Goal: Task Accomplishment & Management: Complete application form

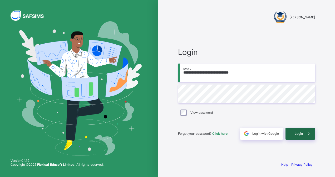
click at [302, 137] on span at bounding box center [308, 134] width 12 height 12
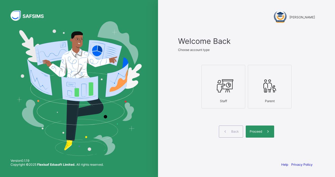
click at [227, 94] on icon at bounding box center [223, 86] width 18 height 16
click at [257, 133] on span "Proceed" at bounding box center [255, 132] width 12 height 4
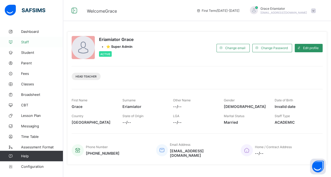
click at [26, 44] on link "Staff" at bounding box center [31, 42] width 63 height 11
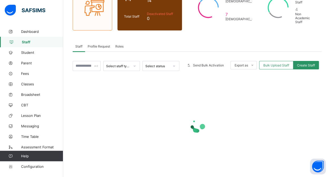
scroll to position [62, 0]
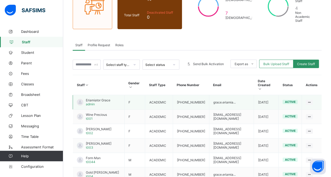
click at [97, 98] on span "Eriamiator Grace" at bounding box center [98, 100] width 24 height 4
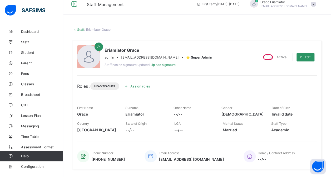
scroll to position [6, 0]
click at [305, 56] on span at bounding box center [300, 57] width 8 height 8
select select "**"
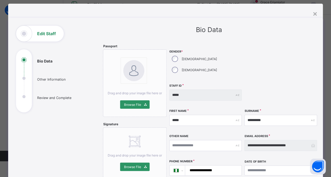
scroll to position [0, 0]
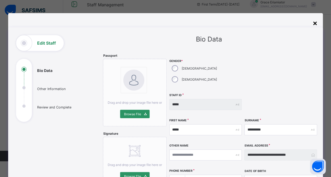
click at [316, 24] on div "×" at bounding box center [314, 22] width 5 height 9
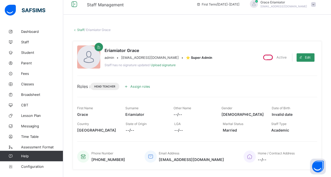
click at [79, 30] on link "Staff" at bounding box center [80, 30] width 7 height 4
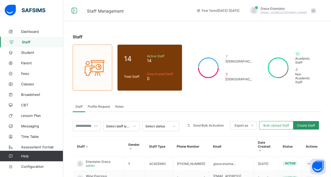
click at [313, 11] on div "[PERSON_NAME] [PERSON_NAME][EMAIL_ADDRESS][DOMAIN_NAME]" at bounding box center [281, 10] width 74 height 9
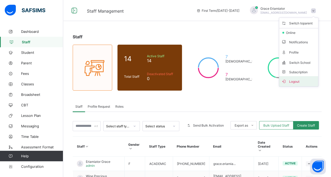
click at [295, 80] on span "Logout" at bounding box center [298, 81] width 35 height 6
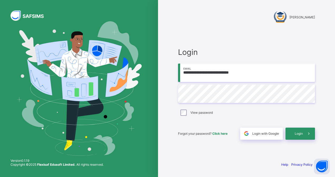
click at [240, 74] on input "**********" at bounding box center [246, 73] width 137 height 18
type input "**********"
click at [293, 131] on div "Login" at bounding box center [299, 134] width 29 height 12
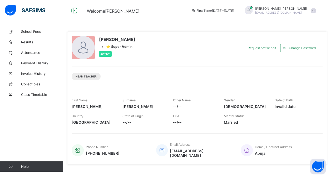
click at [315, 8] on div "[PERSON_NAME] Adam [EMAIL_ADDRESS][DOMAIN_NAME]" at bounding box center [278, 10] width 79 height 9
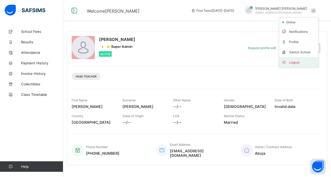
click at [295, 64] on span "Logout" at bounding box center [298, 62] width 35 height 6
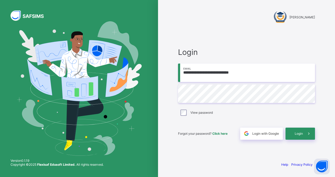
click at [252, 74] on input "**********" at bounding box center [246, 73] width 137 height 18
type input "**********"
click at [302, 138] on span at bounding box center [308, 134] width 12 height 12
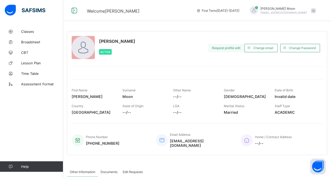
click at [229, 47] on span "Request profile edit" at bounding box center [226, 48] width 28 height 4
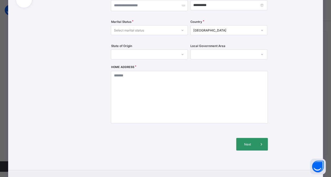
scroll to position [115, 0]
click at [248, 144] on span "Next" at bounding box center [247, 144] width 15 height 4
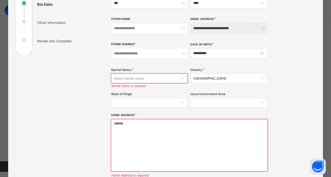
scroll to position [66, 0]
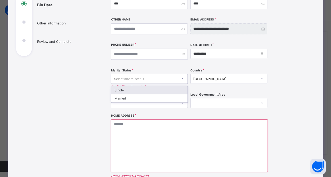
click at [160, 80] on div "Select marital status" at bounding box center [144, 78] width 66 height 7
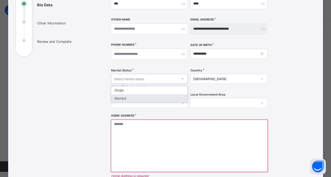
click at [150, 95] on div "Married" at bounding box center [149, 98] width 76 height 8
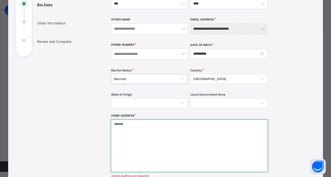
click at [145, 127] on textarea at bounding box center [189, 146] width 156 height 53
type textarea "*"
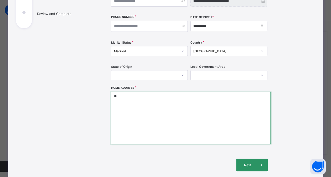
click at [145, 127] on textarea "**" at bounding box center [191, 118] width 160 height 53
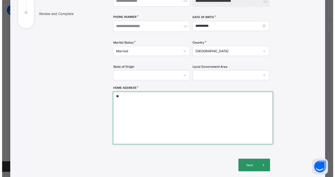
scroll to position [145, 0]
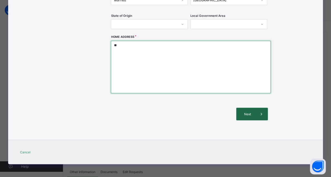
type textarea "**"
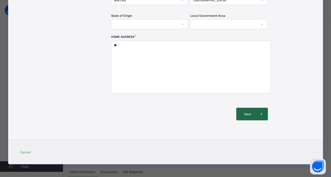
click at [247, 115] on span "Next" at bounding box center [247, 114] width 15 height 4
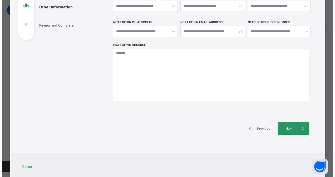
scroll to position [85, 0]
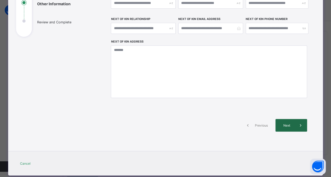
click at [287, 125] on span "Next" at bounding box center [286, 126] width 15 height 4
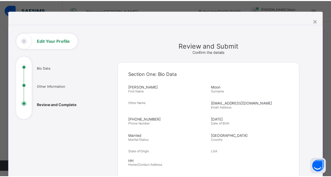
scroll to position [0, 0]
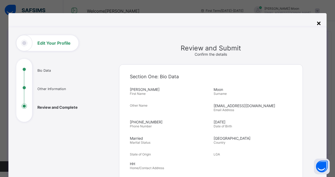
click at [316, 25] on div "×" at bounding box center [318, 22] width 5 height 9
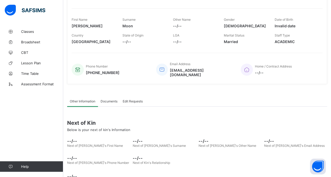
scroll to position [83, 0]
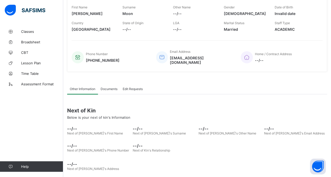
click at [104, 87] on span "Documents" at bounding box center [108, 89] width 17 height 4
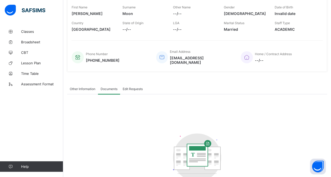
scroll to position [99, 0]
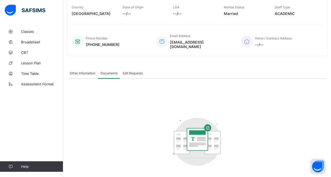
click at [128, 71] on span "Edit Requests" at bounding box center [133, 73] width 20 height 4
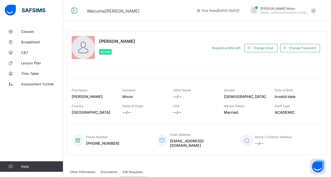
scroll to position [2, 0]
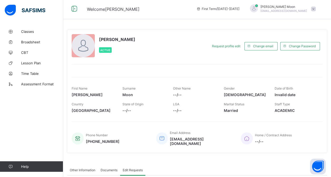
click at [257, 9] on div at bounding box center [254, 8] width 8 height 8
click at [296, 41] on span "Profile" at bounding box center [298, 40] width 35 height 6
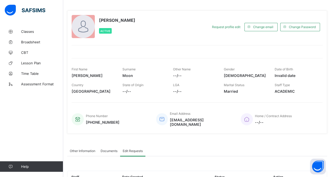
scroll to position [0, 0]
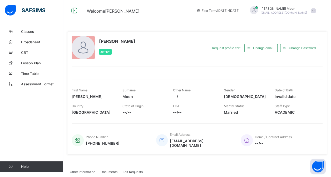
click at [79, 49] on div at bounding box center [83, 47] width 23 height 23
click at [82, 47] on div at bounding box center [83, 47] width 23 height 23
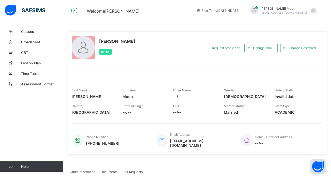
click at [82, 47] on div at bounding box center [83, 47] width 23 height 23
